Goal: Task Accomplishment & Management: Use online tool/utility

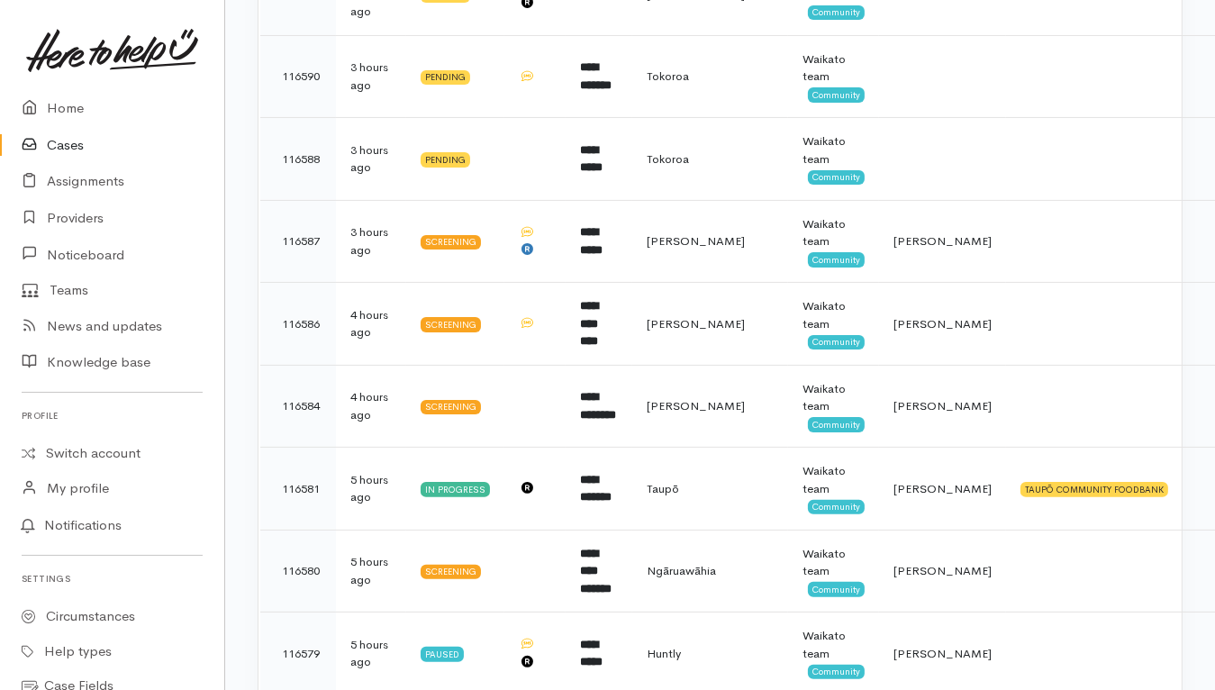
scroll to position [563, 0]
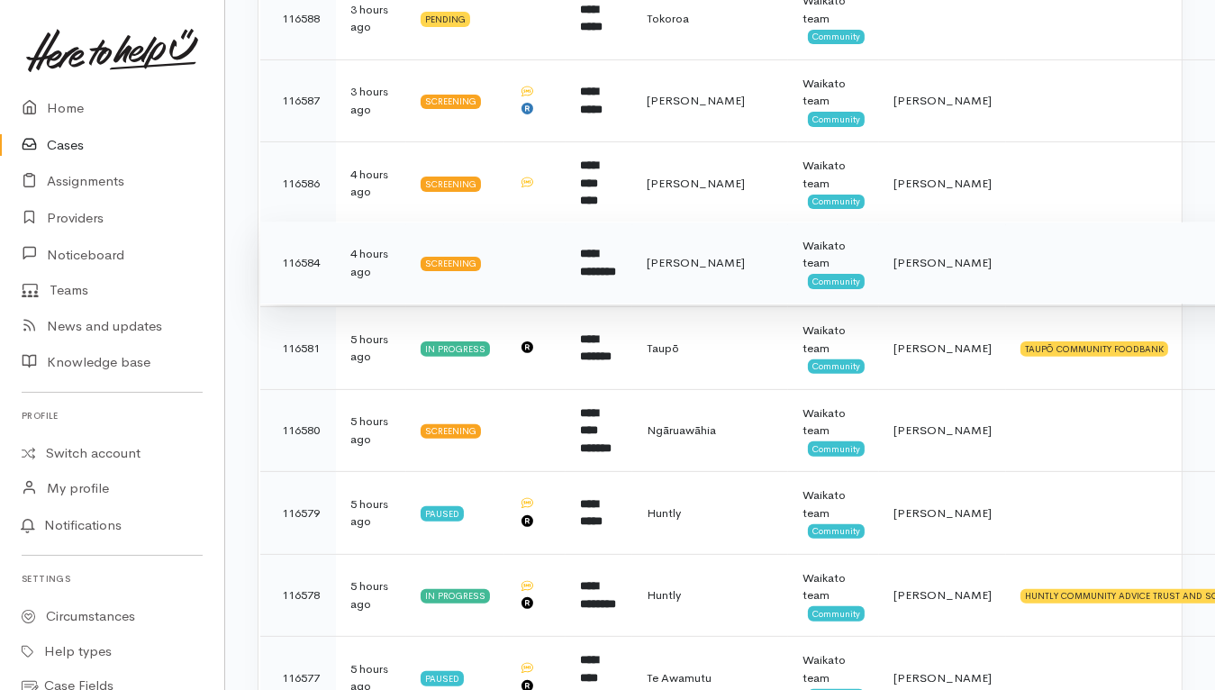
click at [1024, 264] on td at bounding box center [1193, 263] width 375 height 83
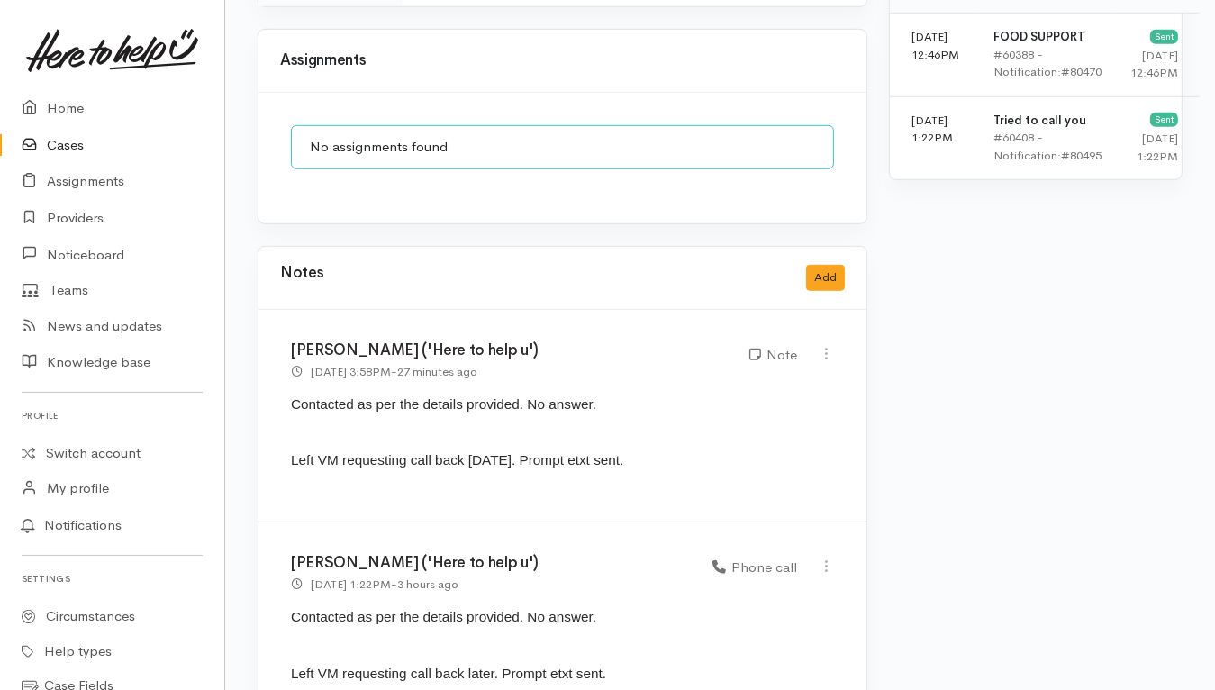
scroll to position [1365, 0]
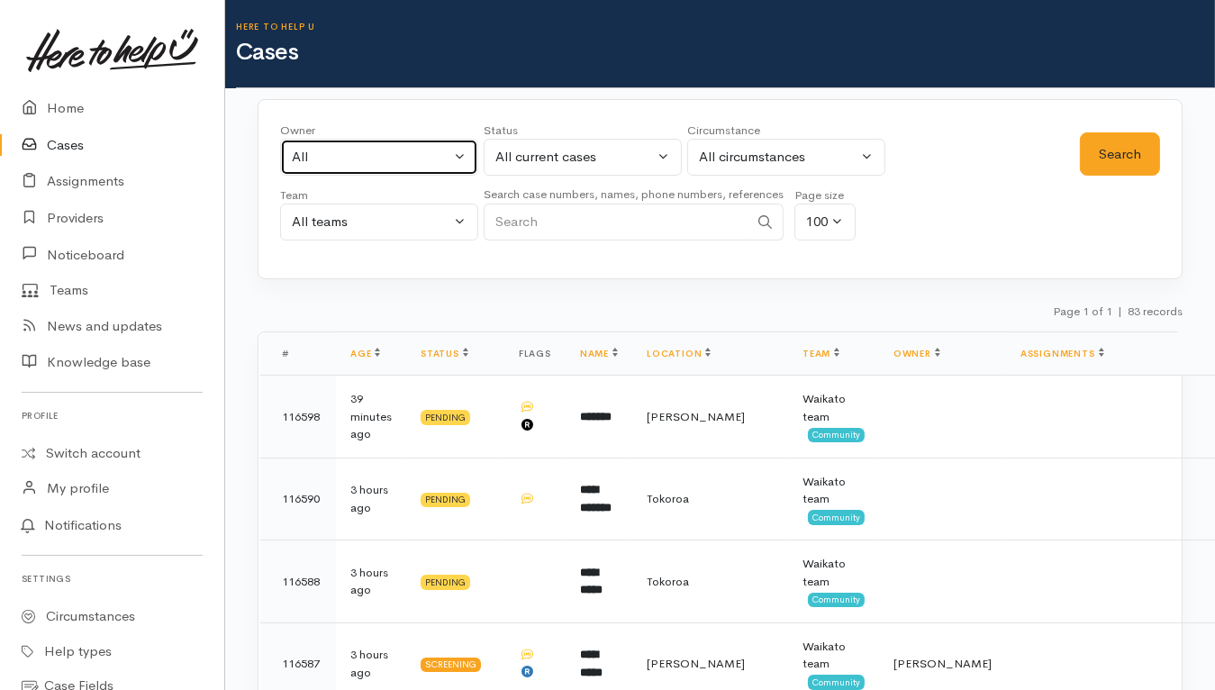
click at [428, 157] on div "All" at bounding box center [371, 157] width 159 height 21
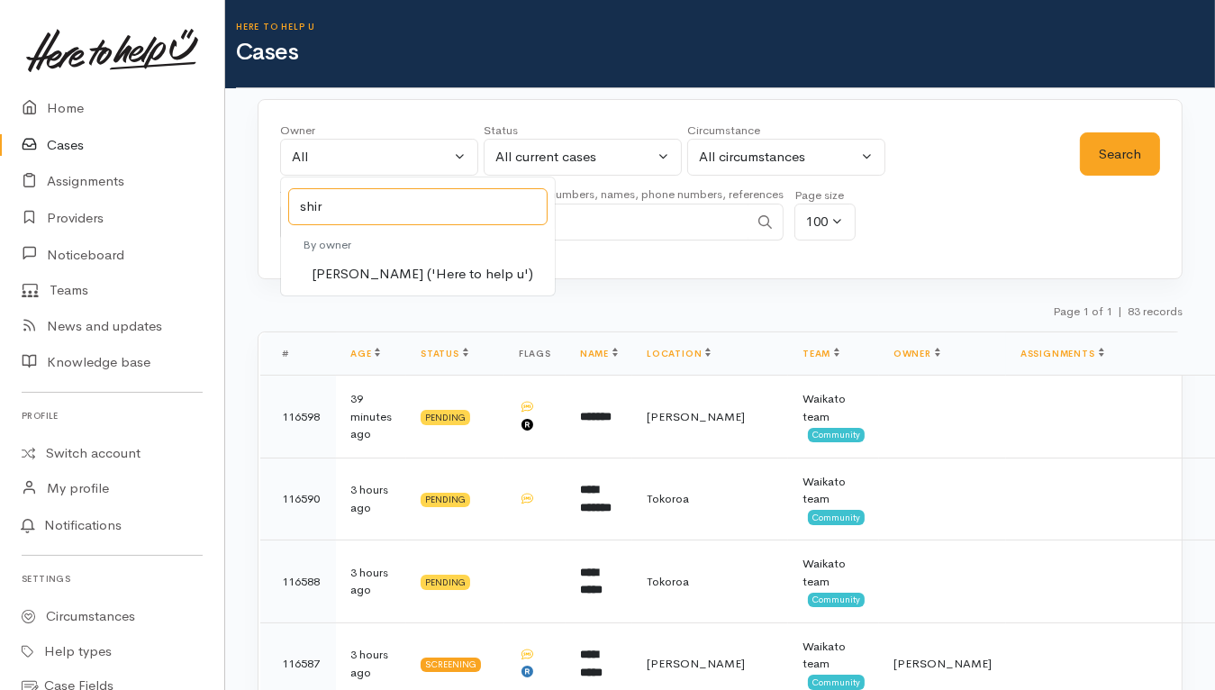
type input "shir"
click at [448, 268] on span "Shirley Mackie ('Here to help u')" at bounding box center [423, 274] width 222 height 21
select select "1463"
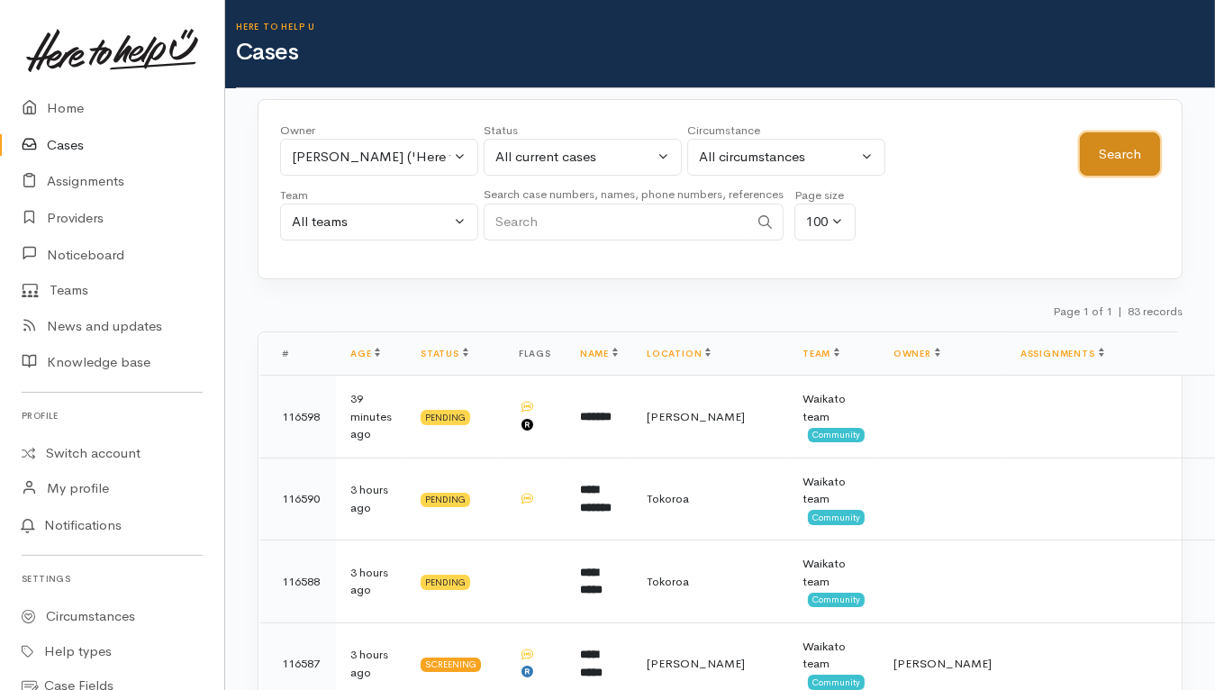
click at [1132, 157] on button "Search" at bounding box center [1120, 154] width 80 height 44
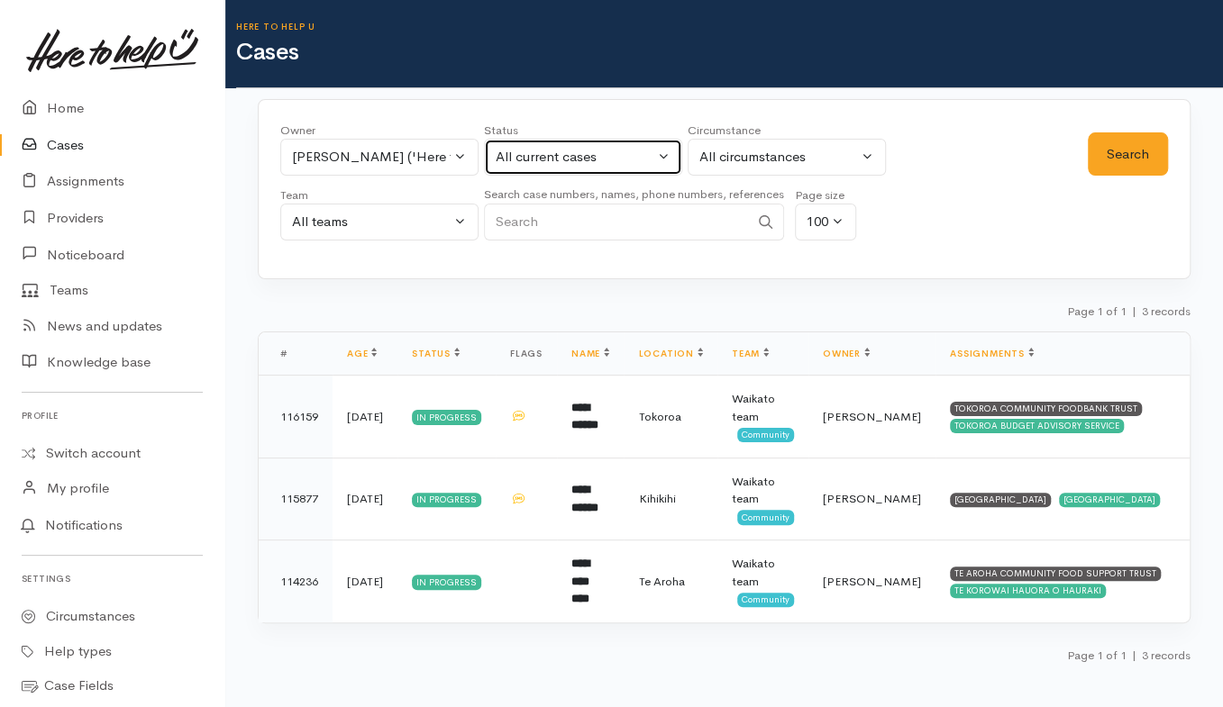
click at [632, 163] on div "All current cases" at bounding box center [574, 157] width 159 height 21
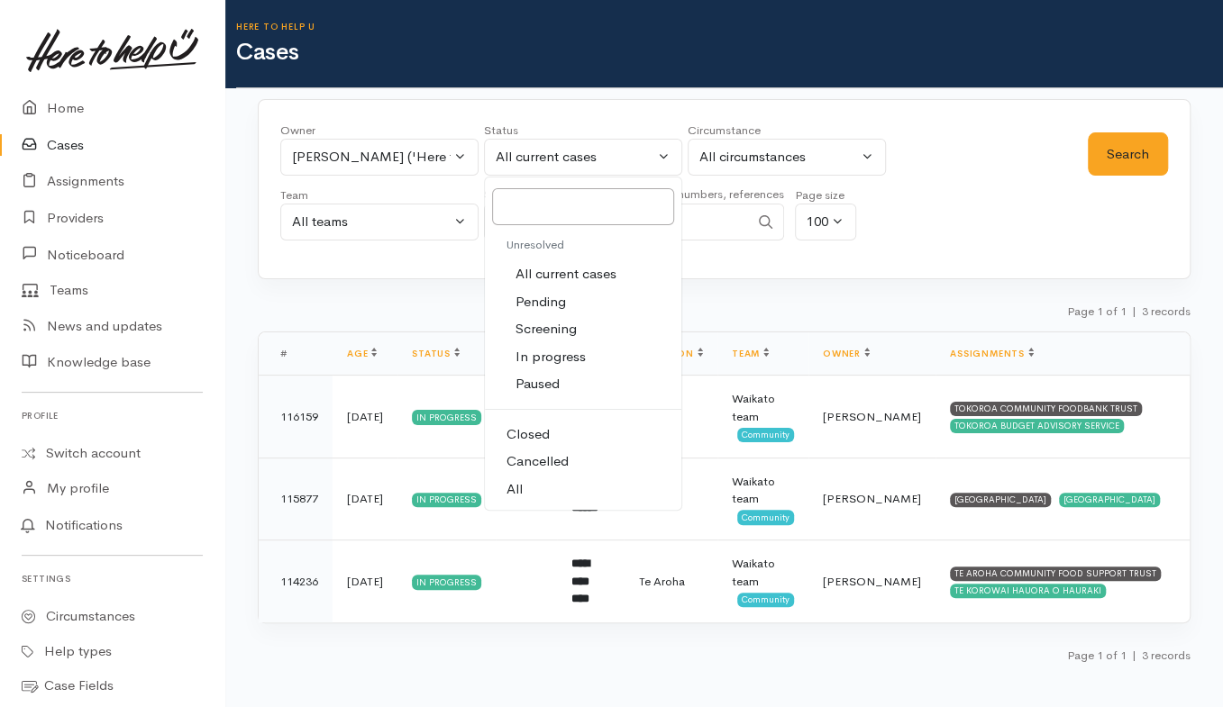
click at [516, 486] on span "All" at bounding box center [514, 489] width 16 height 21
select select "All"
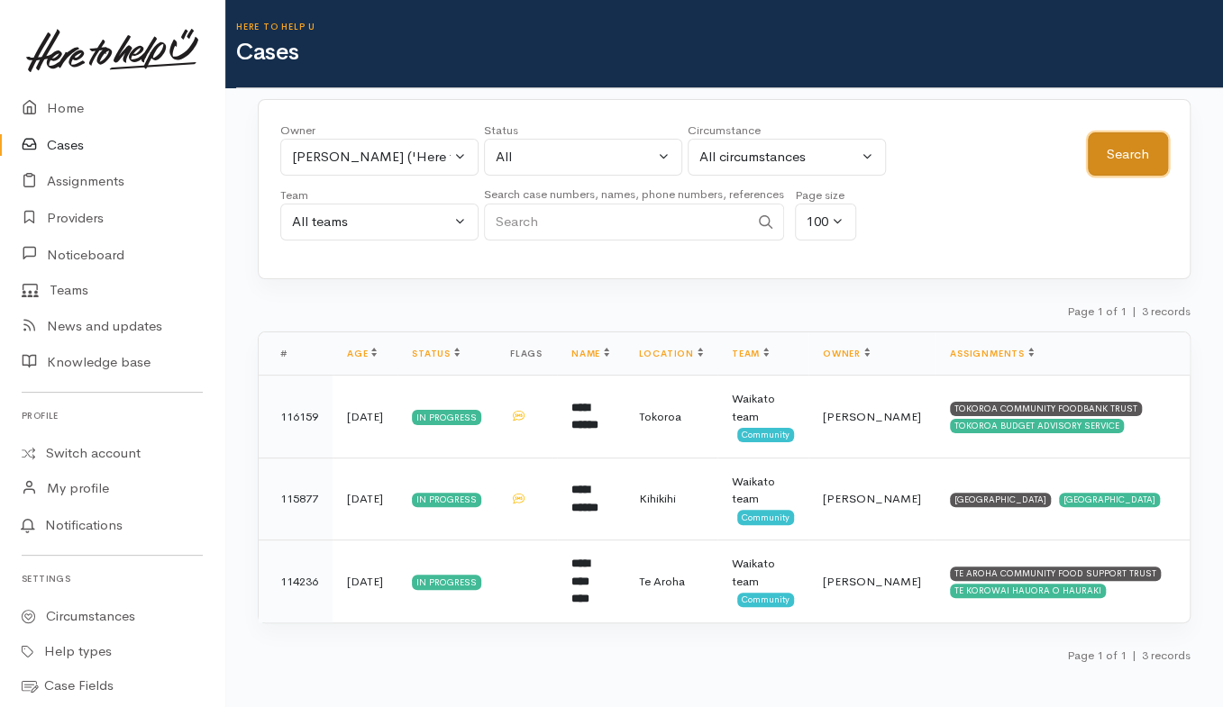
click at [1122, 170] on button "Search" at bounding box center [1127, 154] width 80 height 44
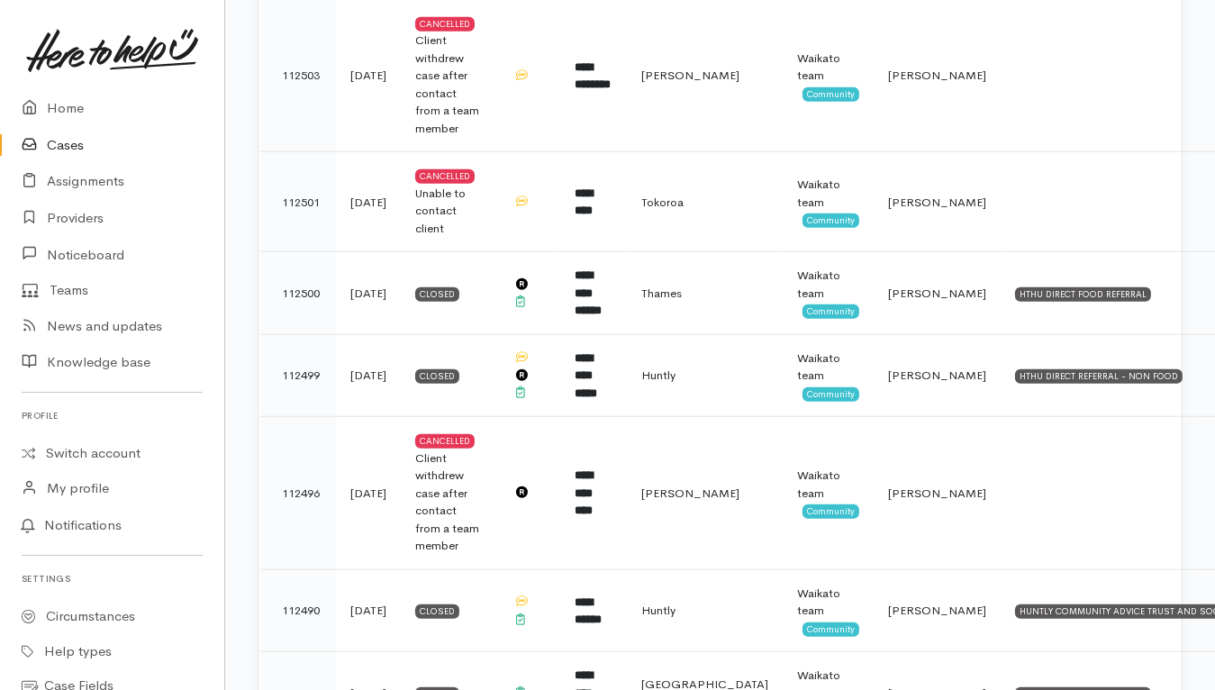
scroll to position [9234, 0]
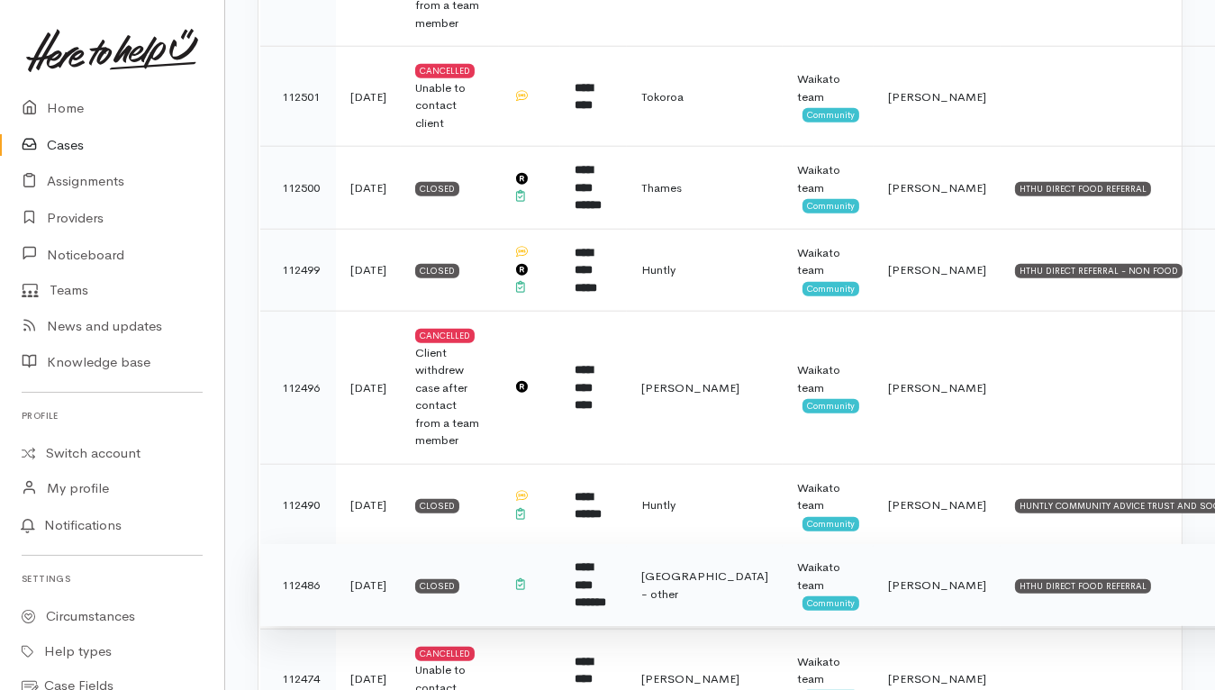
click at [606, 561] on b "**********" at bounding box center [591, 584] width 32 height 47
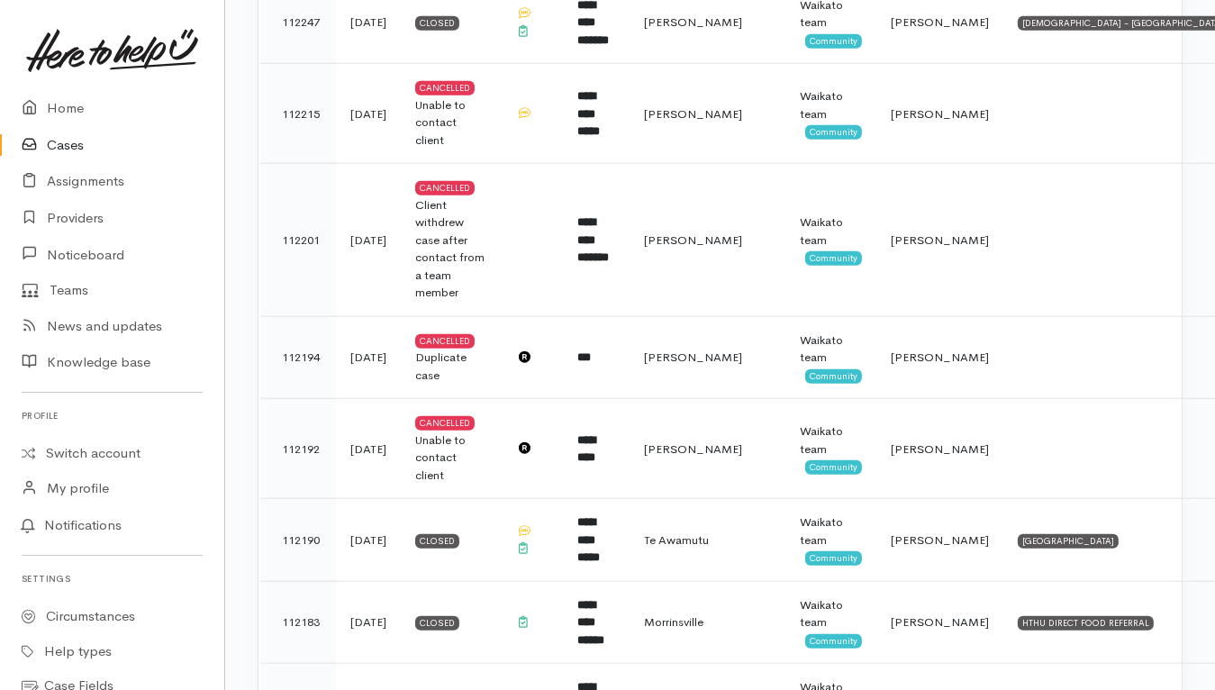
scroll to position [2027, 0]
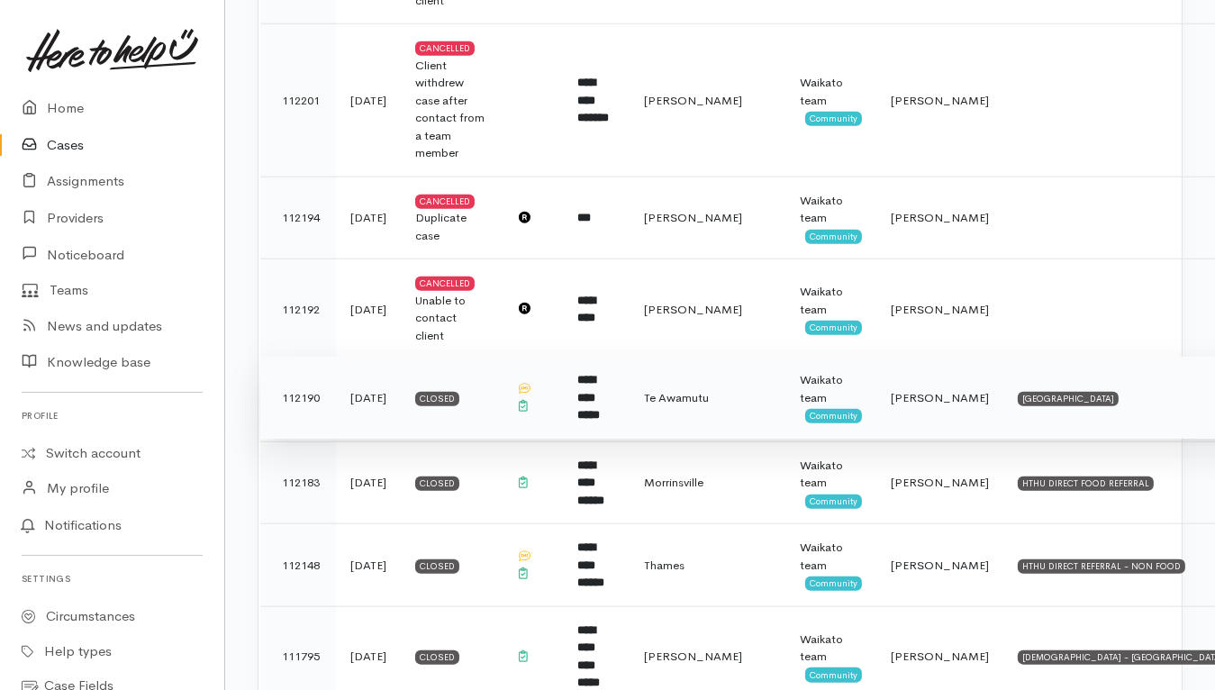
click at [601, 374] on td "**********" at bounding box center [596, 398] width 67 height 83
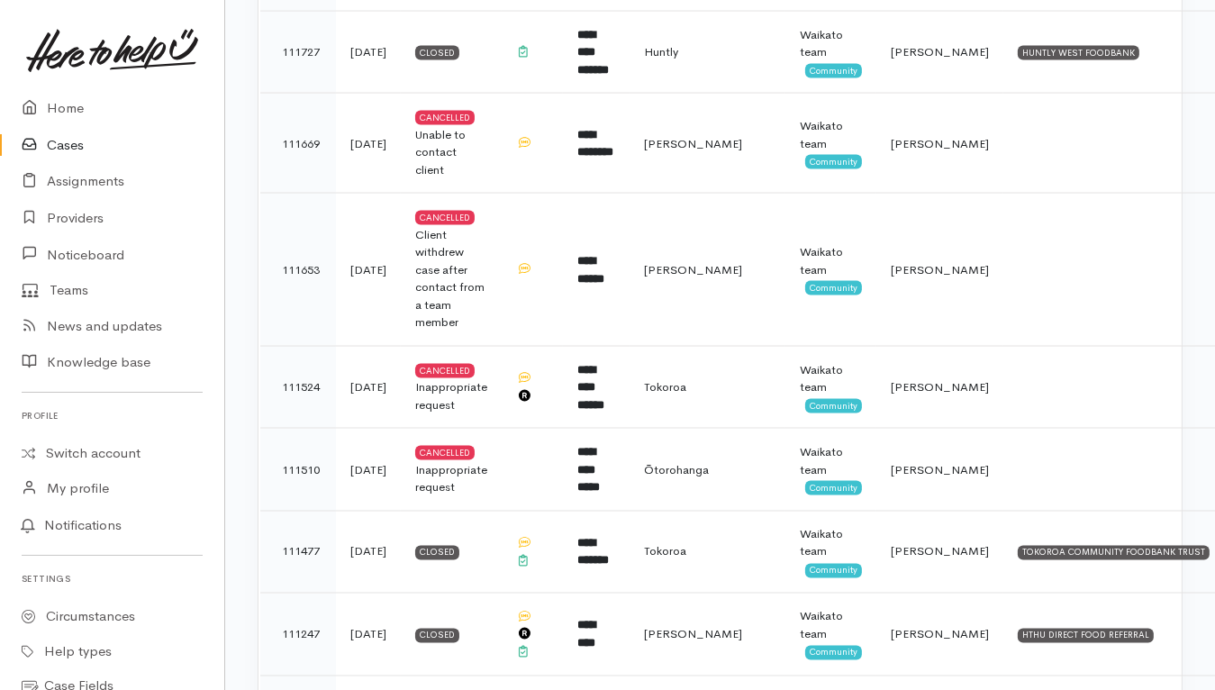
scroll to position [3829, 0]
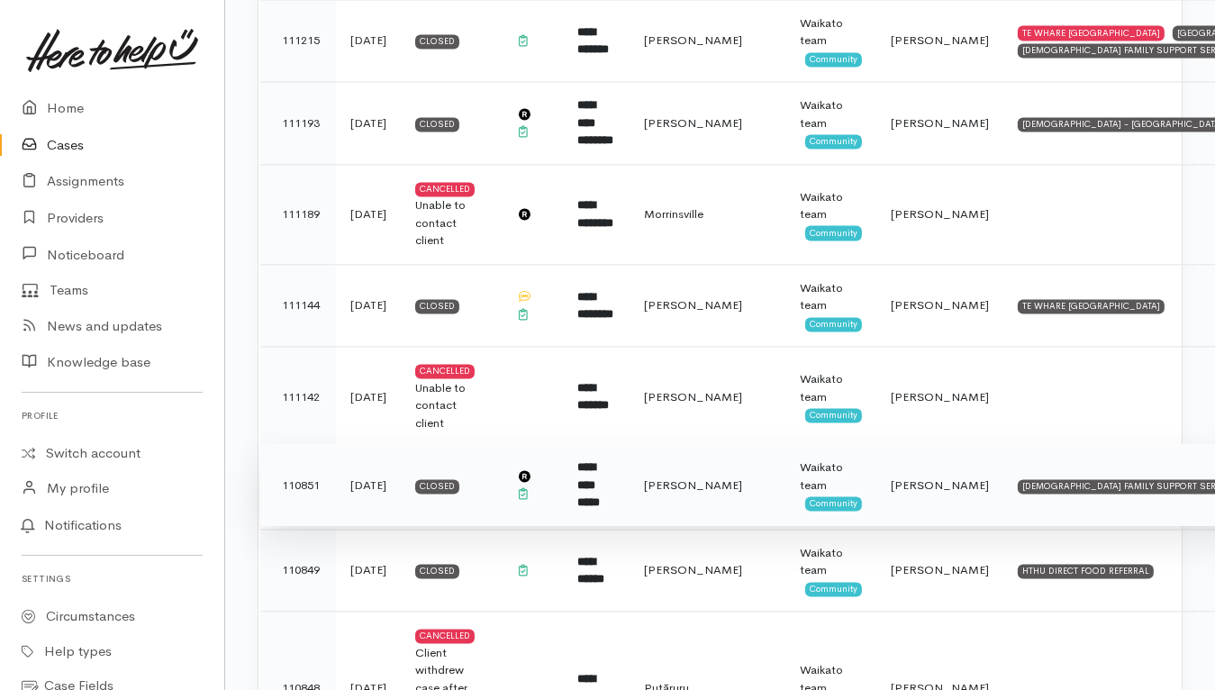
drag, startPoint x: 601, startPoint y: 425, endPoint x: 540, endPoint y: 403, distance: 65.3
click at [600, 461] on b "**********" at bounding box center [588, 484] width 23 height 47
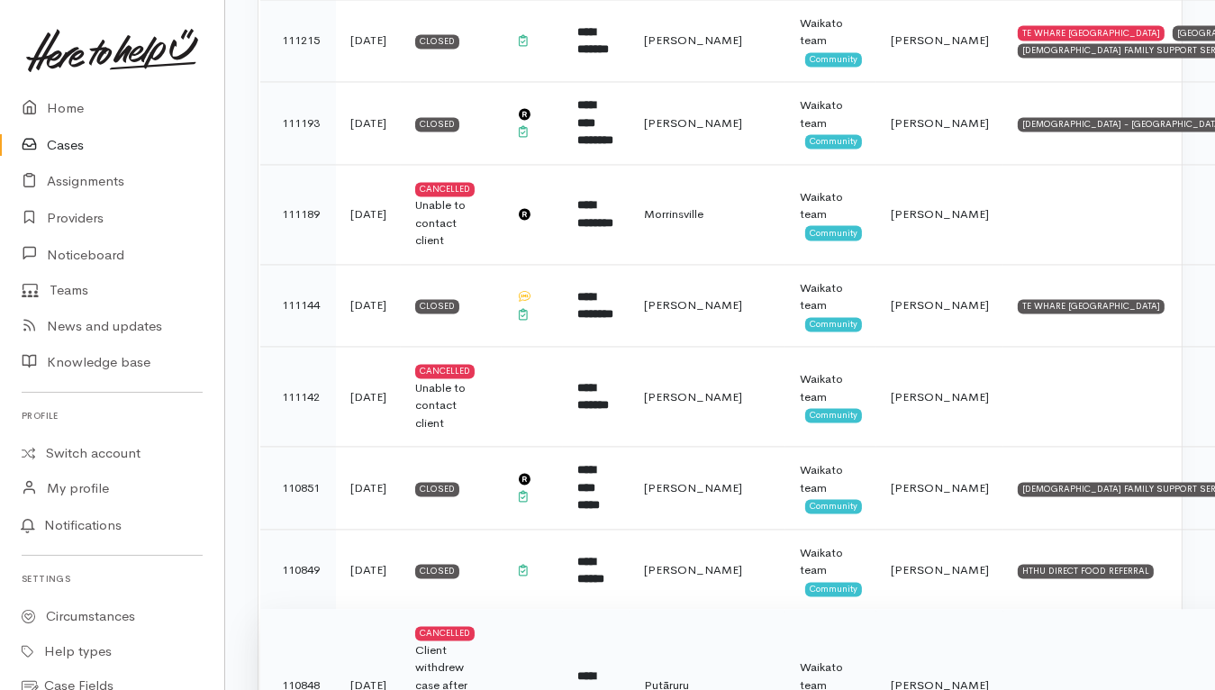
click at [543, 616] on td at bounding box center [532, 685] width 61 height 153
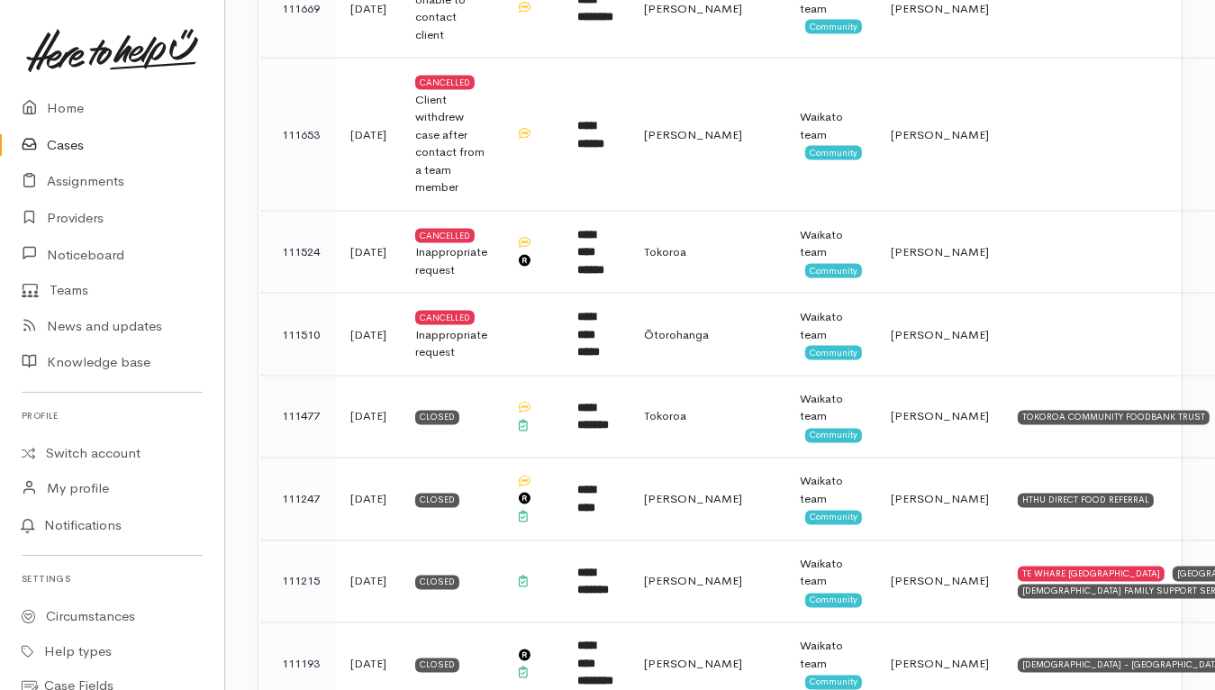
scroll to position [3265, 0]
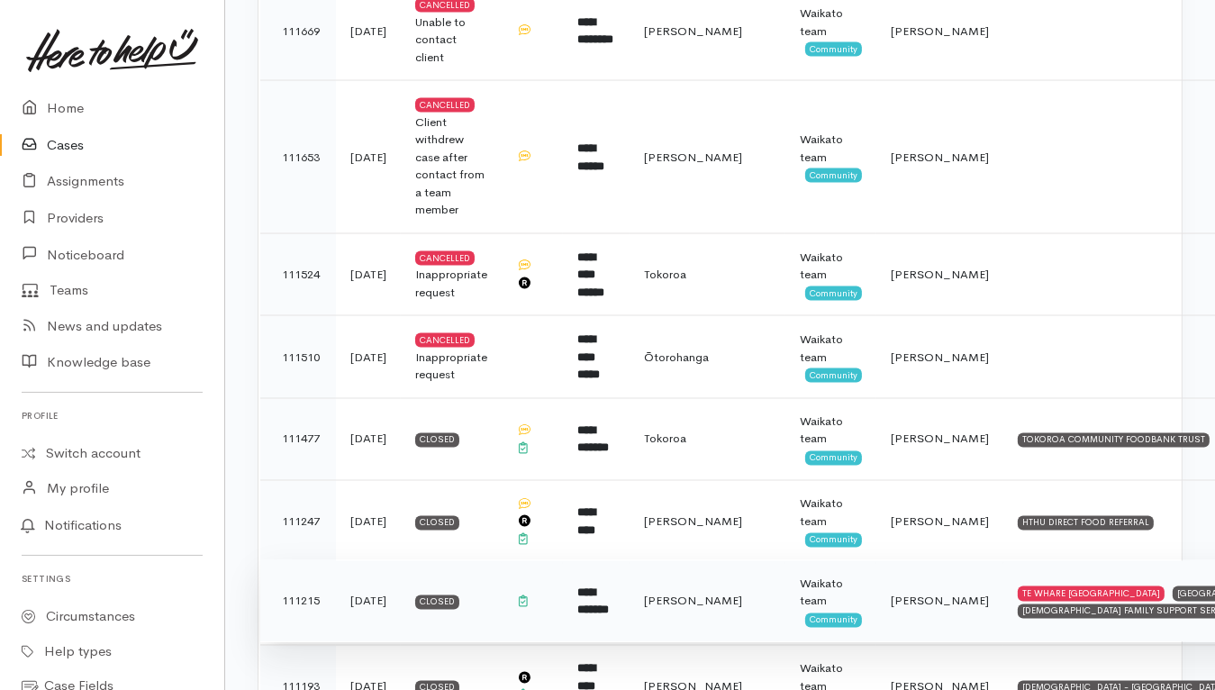
click at [493, 560] on td "Closed" at bounding box center [451, 601] width 101 height 83
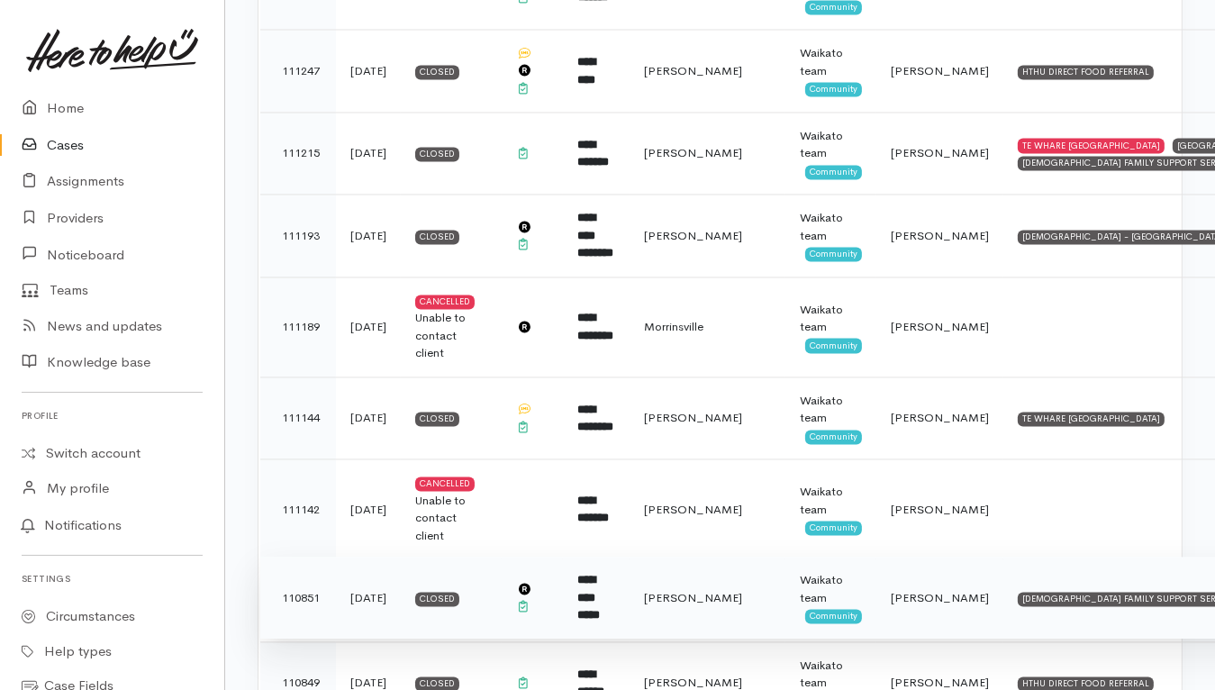
scroll to position [4167, 0]
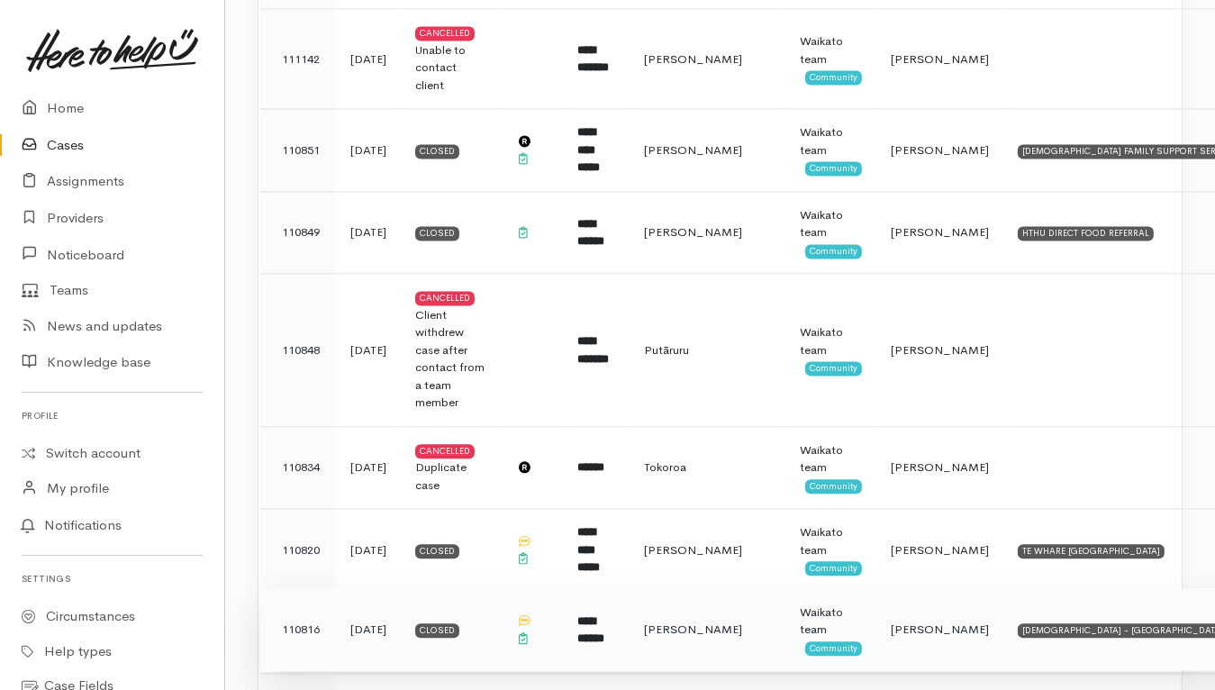
click at [612, 588] on td "**********" at bounding box center [596, 629] width 67 height 83
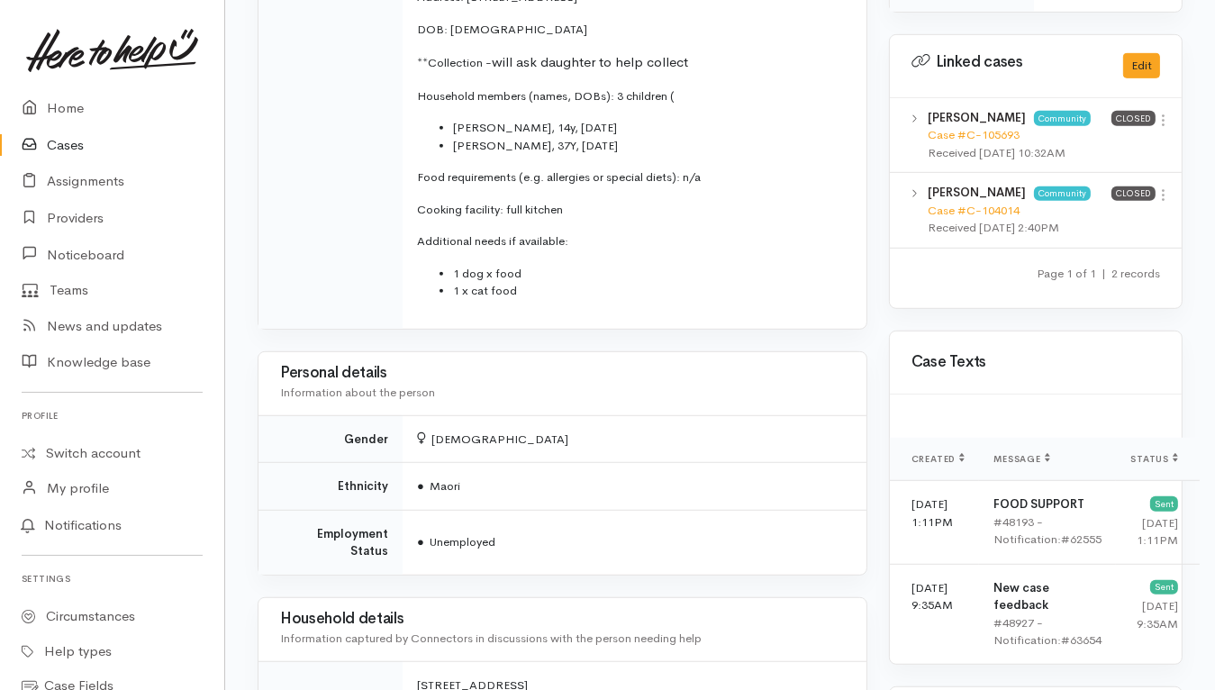
scroll to position [1126, 0]
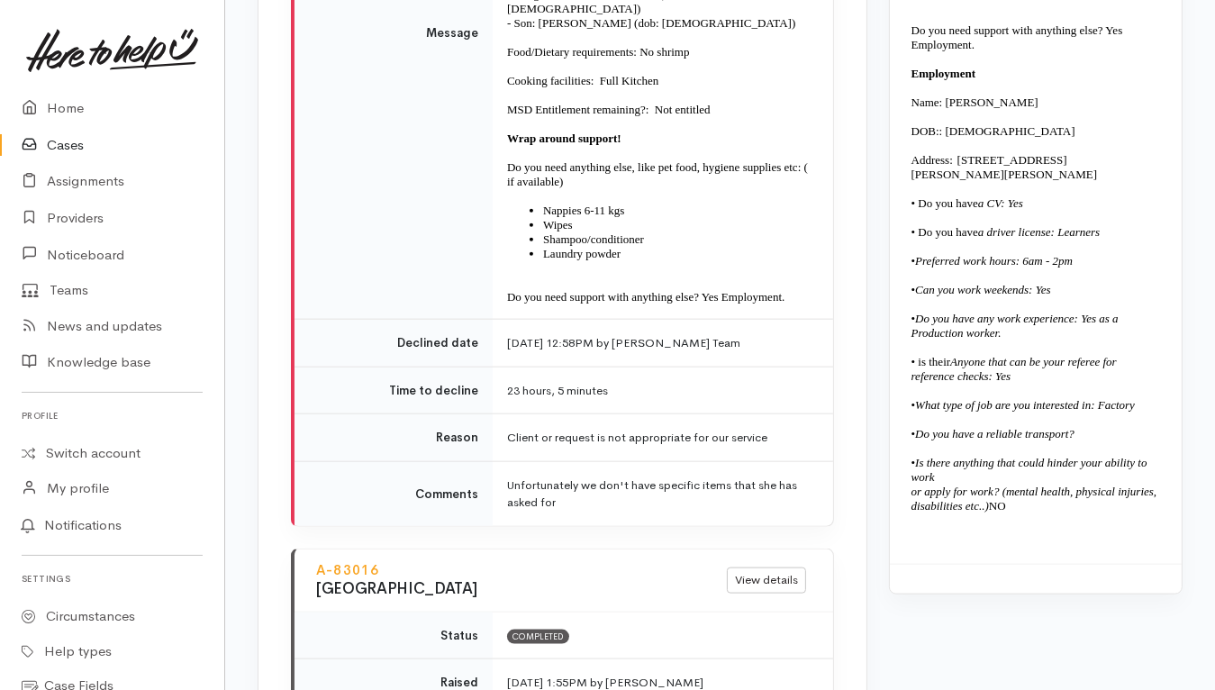
scroll to position [2228, 0]
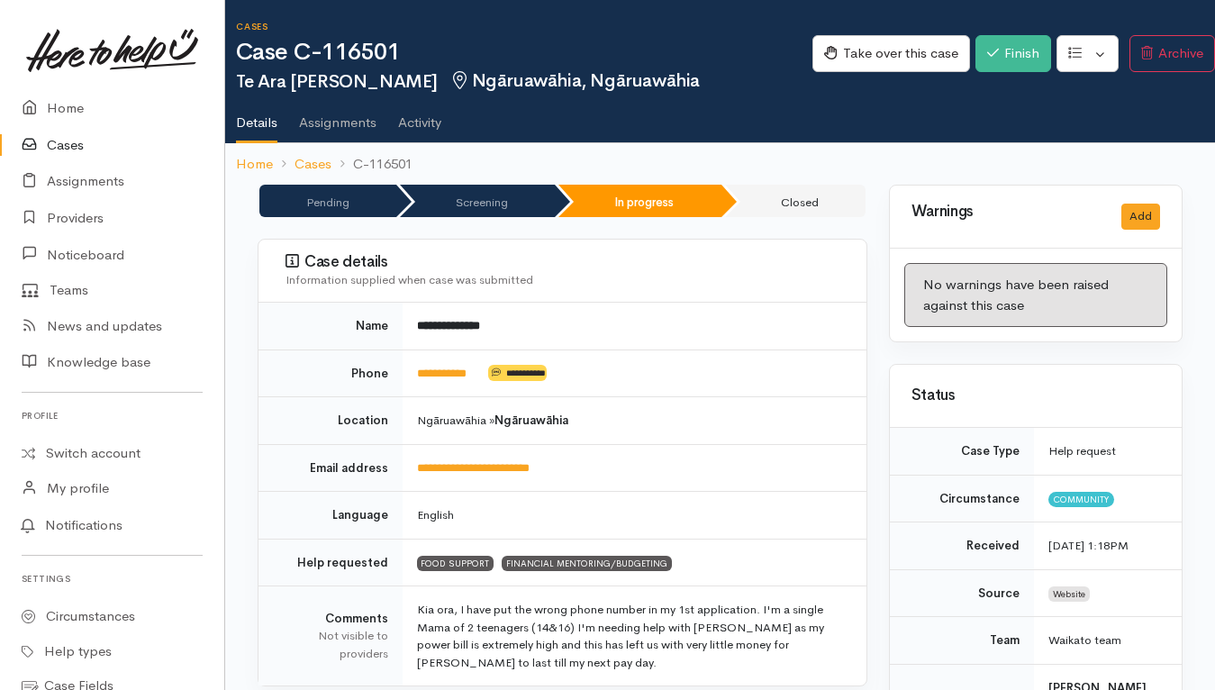
scroll to position [224, 0]
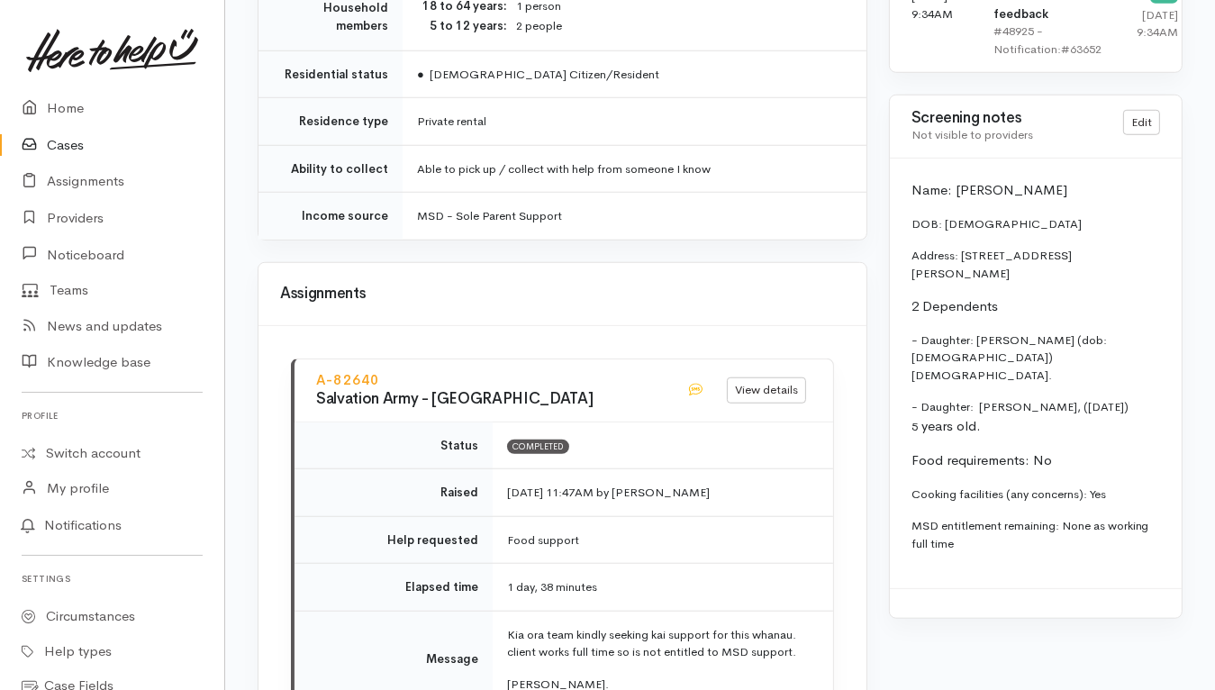
scroll to position [1937, 0]
